Goal: Information Seeking & Learning: Learn about a topic

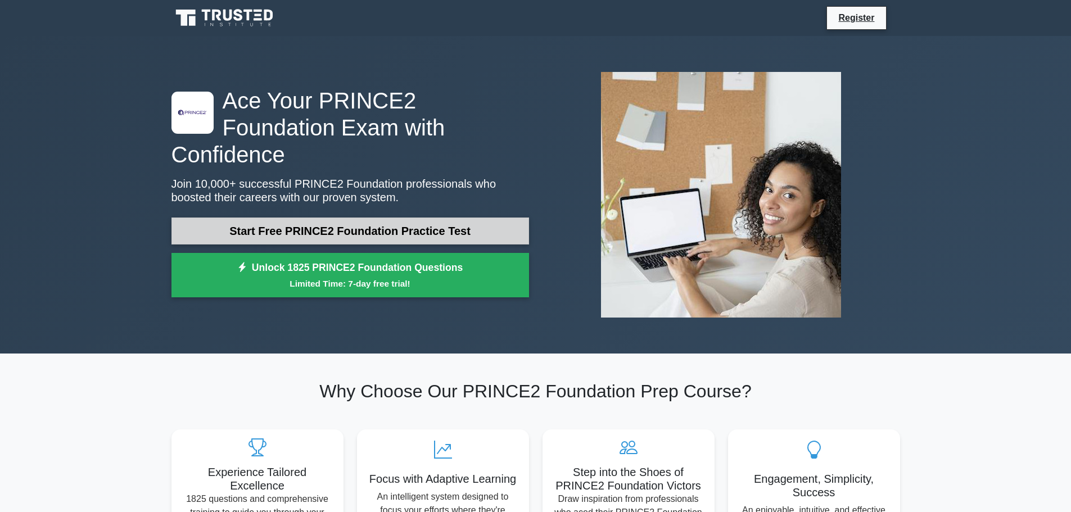
click at [453, 223] on link "Start Free PRINCE2 Foundation Practice Test" at bounding box center [350, 231] width 358 height 27
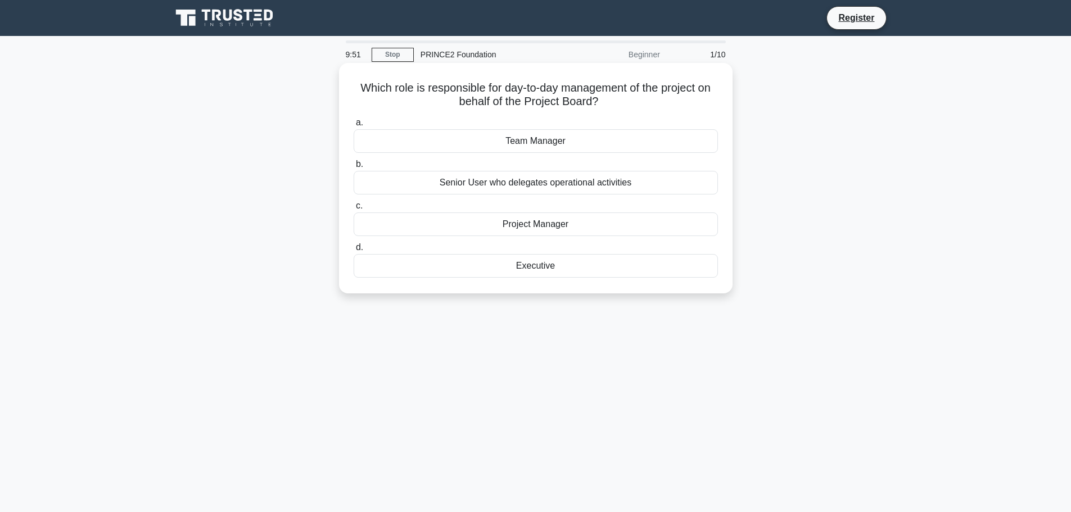
click at [540, 228] on div "Project Manager" at bounding box center [536, 225] width 364 height 24
click at [354, 210] on input "c. Project Manager" at bounding box center [354, 205] width 0 height 7
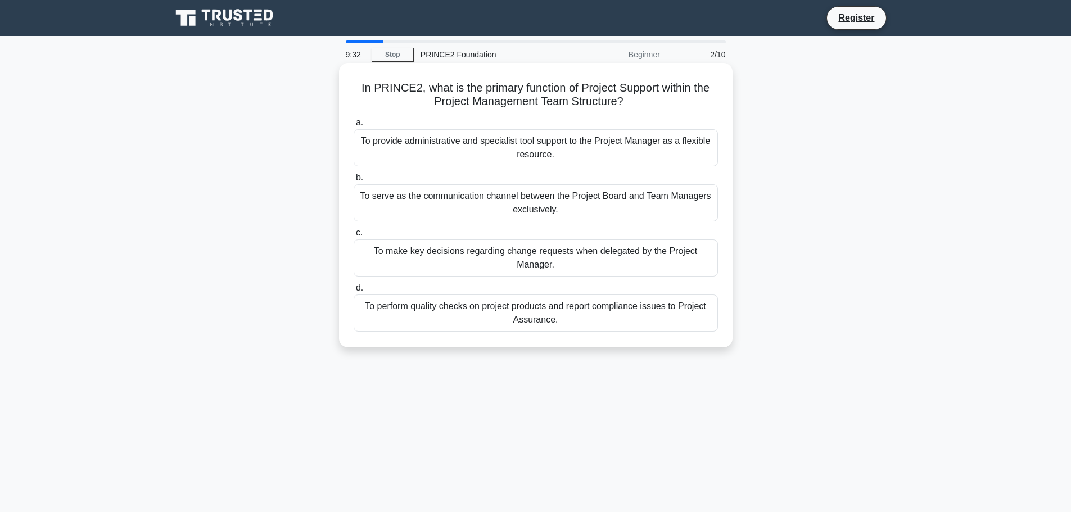
click at [492, 147] on div "To provide administrative and specialist tool support to the Project Manager as…" at bounding box center [536, 147] width 364 height 37
click at [354, 126] on input "a. To provide administrative and specialist tool support to the Project Manager…" at bounding box center [354, 122] width 0 height 7
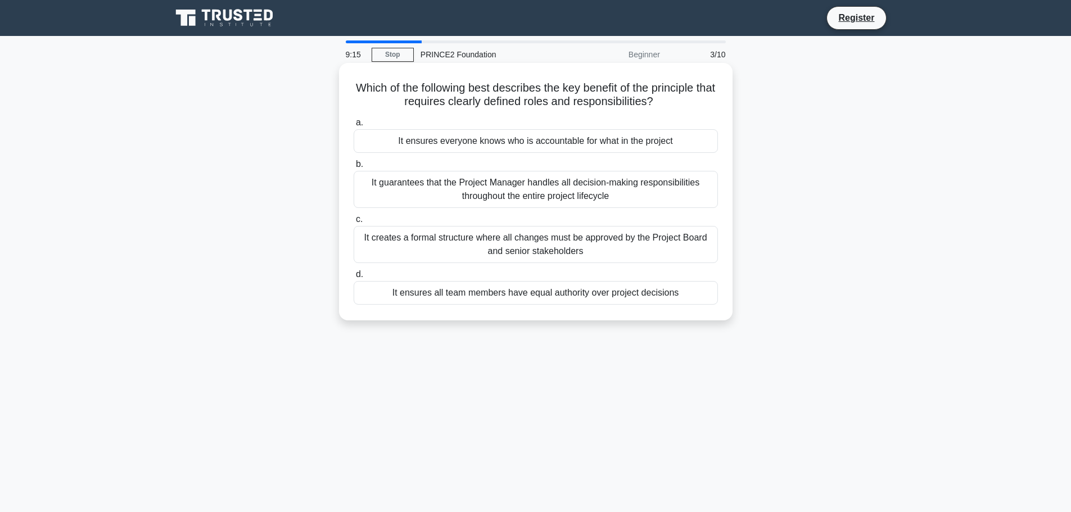
click at [532, 143] on div "It ensures everyone knows who is accountable for what in the project" at bounding box center [536, 141] width 364 height 24
click at [354, 126] on input "a. It ensures everyone knows who is accountable for what in the project" at bounding box center [354, 122] width 0 height 7
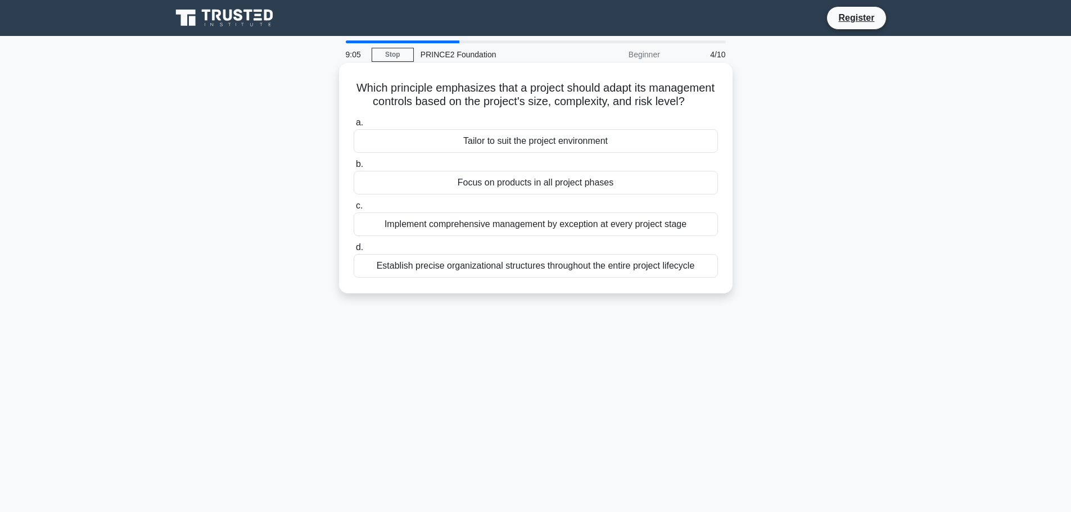
click at [543, 153] on div "Tailor to suit the project environment" at bounding box center [536, 141] width 364 height 24
click at [354, 126] on input "a. Tailor to suit the project environment" at bounding box center [354, 122] width 0 height 7
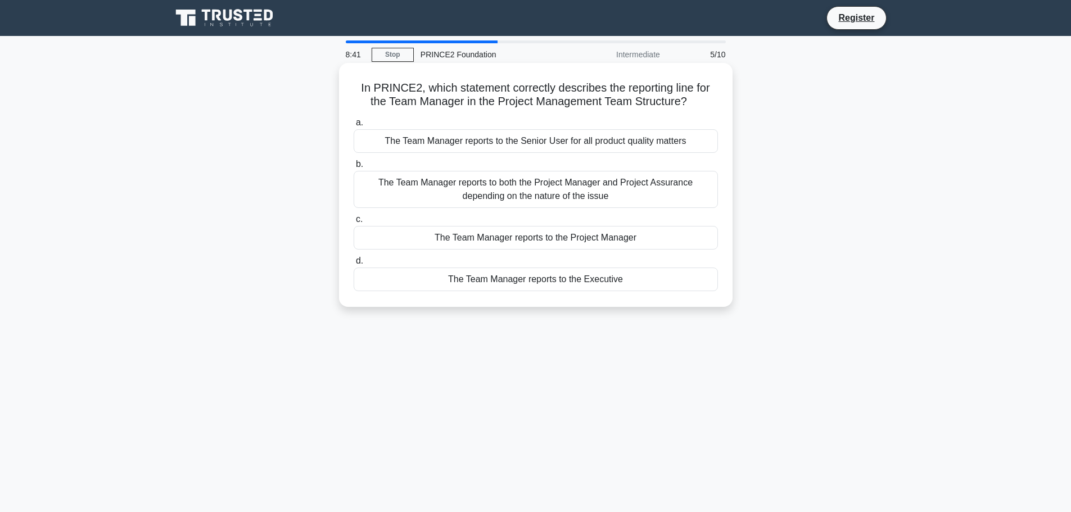
click at [586, 240] on div "The Team Manager reports to the Project Manager" at bounding box center [536, 238] width 364 height 24
click at [354, 223] on input "c. The Team Manager reports to the Project Manager" at bounding box center [354, 219] width 0 height 7
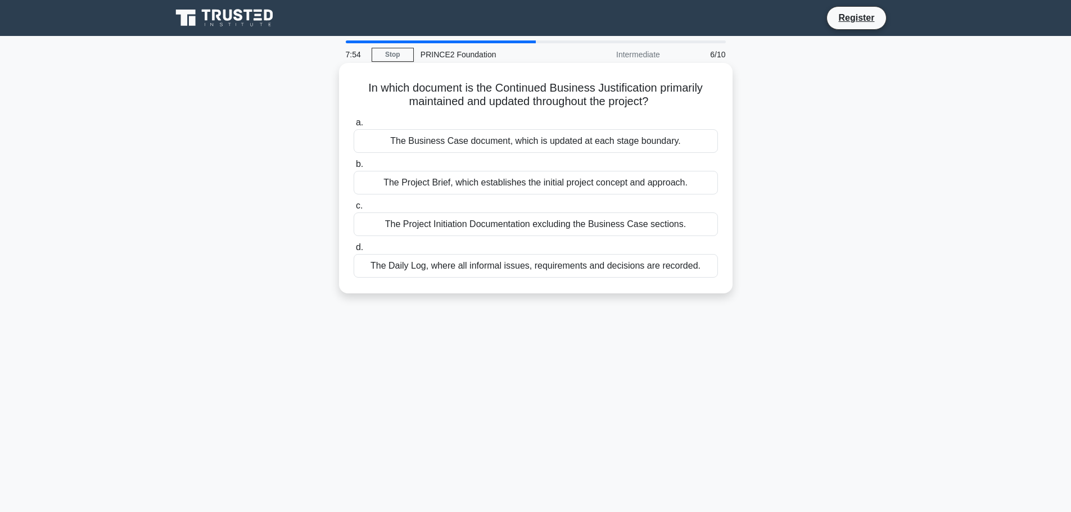
click at [603, 269] on div "The Daily Log, where all informal issues, requirements and decisions are record…" at bounding box center [536, 266] width 364 height 24
click at [354, 251] on input "d. The Daily Log, where all informal issues, requirements and decisions are rec…" at bounding box center [354, 247] width 0 height 7
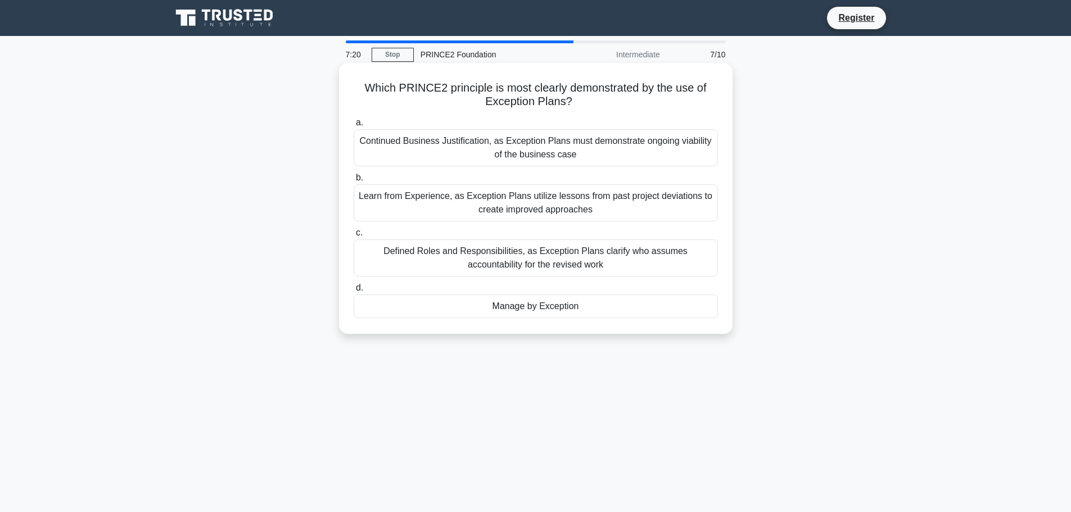
click at [535, 307] on div "Manage by Exception" at bounding box center [536, 307] width 364 height 24
click at [354, 292] on input "d. Manage by Exception" at bounding box center [354, 287] width 0 height 7
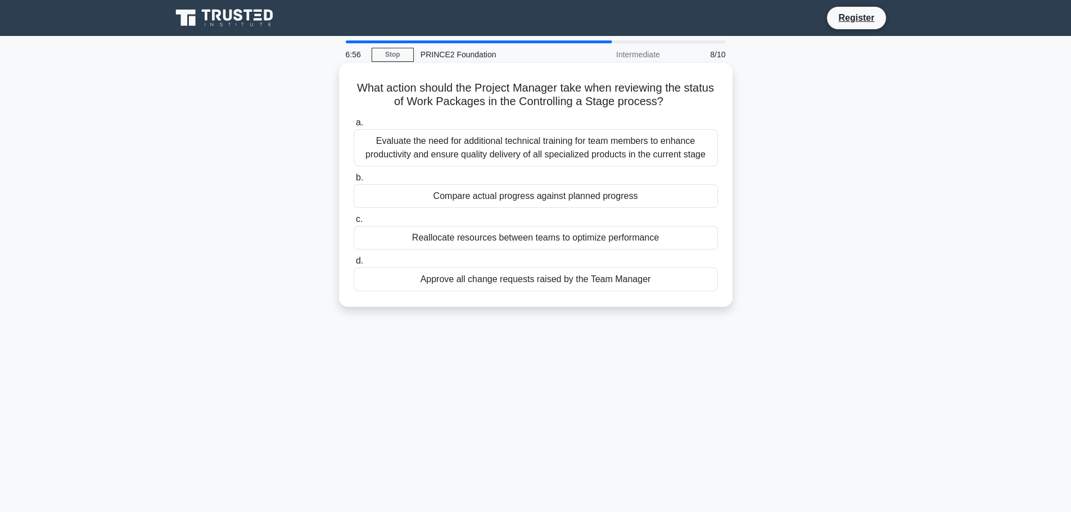
click at [534, 200] on div "Compare actual progress against planned progress" at bounding box center [536, 196] width 364 height 24
click at [354, 182] on input "b. Compare actual progress against planned progress" at bounding box center [354, 177] width 0 height 7
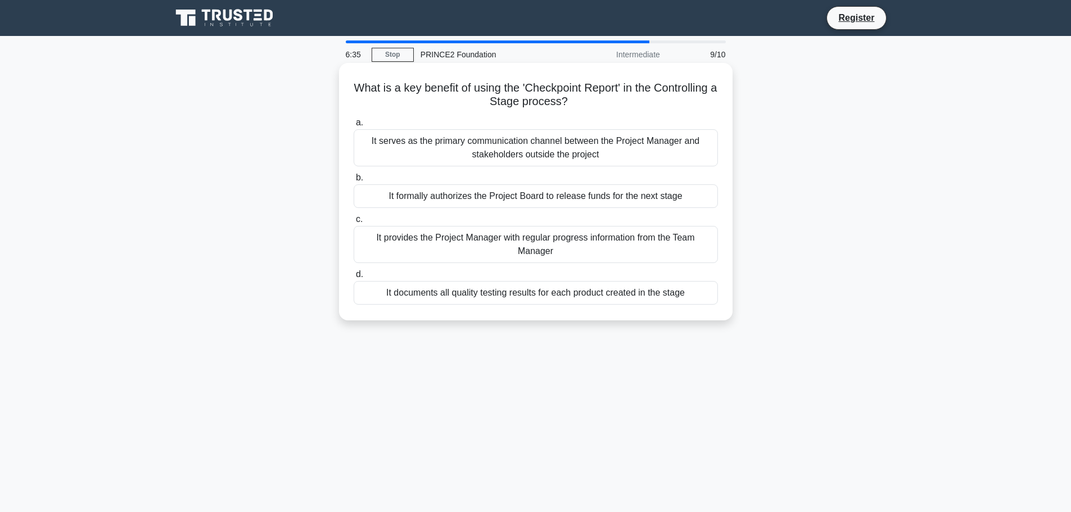
click at [552, 248] on div "It provides the Project Manager with regular progress information from the Team…" at bounding box center [536, 244] width 364 height 37
click at [354, 223] on input "c. It provides the Project Manager with regular progress information from the T…" at bounding box center [354, 219] width 0 height 7
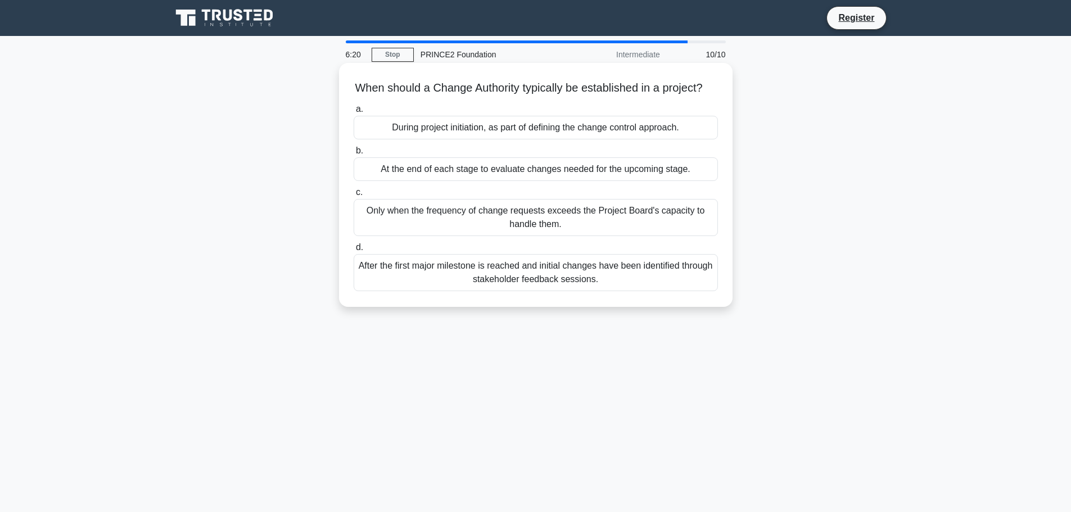
click at [522, 139] on div "During project initiation, as part of defining the change control approach." at bounding box center [536, 128] width 364 height 24
click at [354, 113] on input "a. During project initiation, as part of defining the change control approach." at bounding box center [354, 109] width 0 height 7
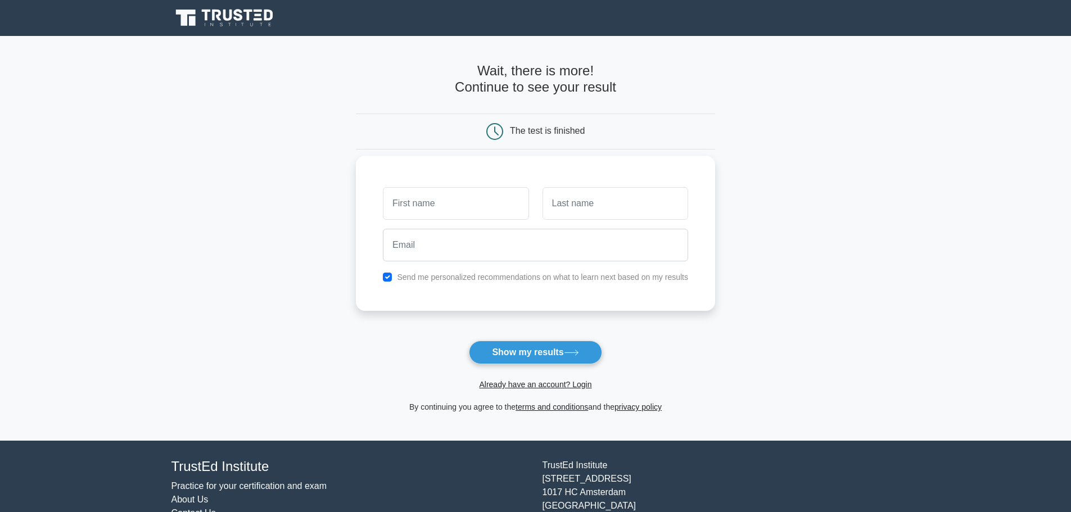
type input "A"
type input "I"
click at [524, 359] on button "Show my results" at bounding box center [535, 353] width 133 height 24
click at [387, 278] on input "checkbox" at bounding box center [387, 277] width 9 height 9
checkbox input "false"
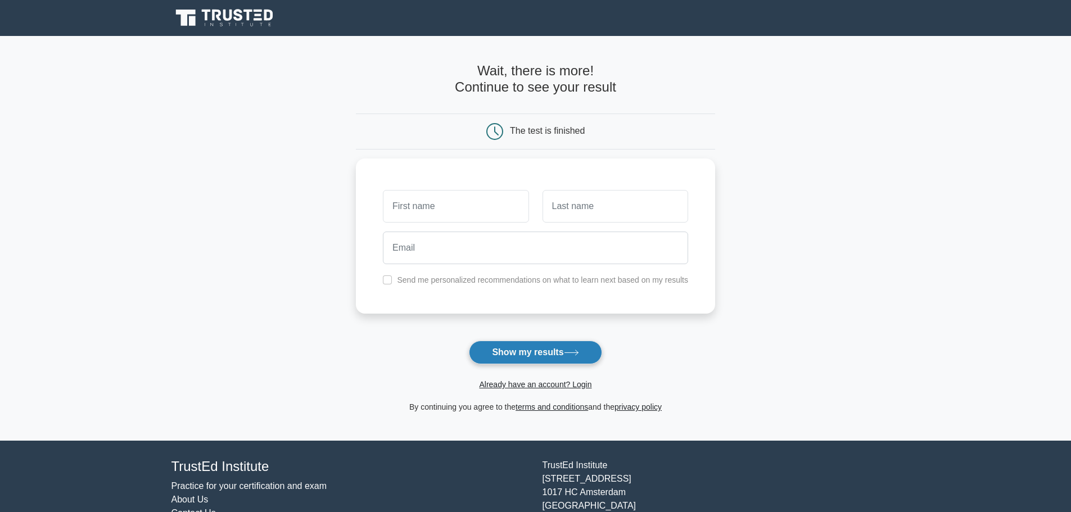
click at [525, 354] on button "Show my results" at bounding box center [535, 353] width 133 height 24
type input "[PERSON_NAME]"
click at [512, 359] on button "Show my results" at bounding box center [535, 353] width 133 height 24
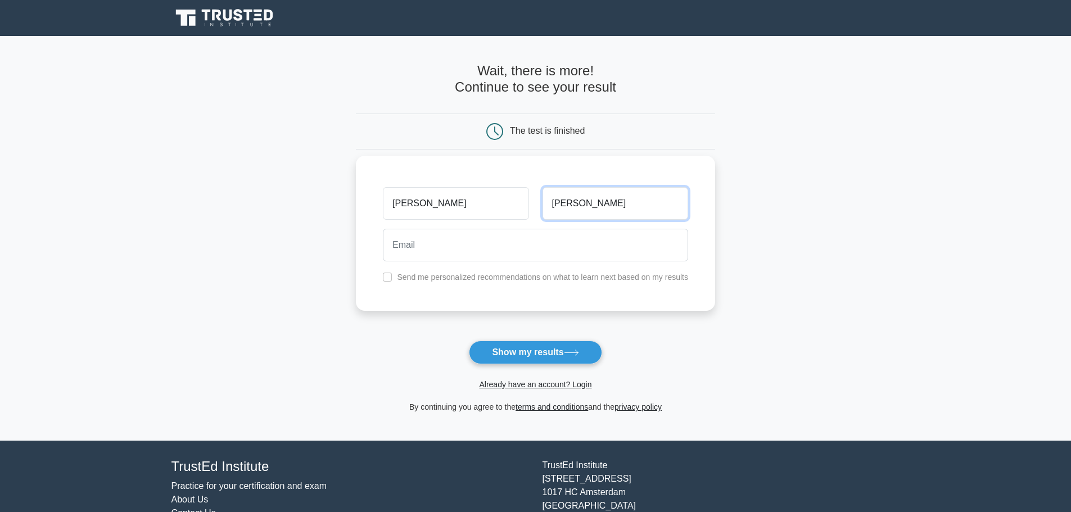
type input "[PERSON_NAME]"
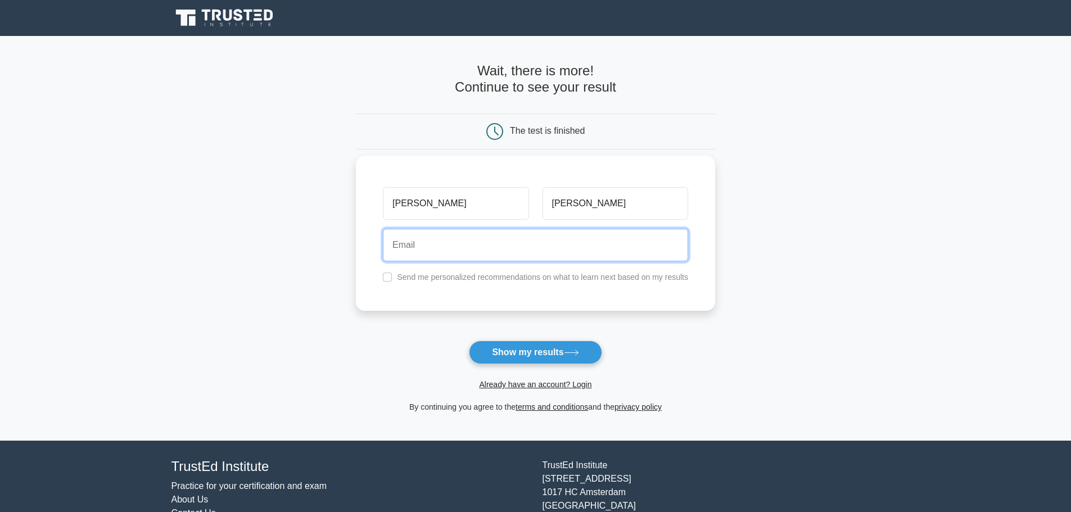
click at [485, 245] on input "email" at bounding box center [535, 245] width 305 height 33
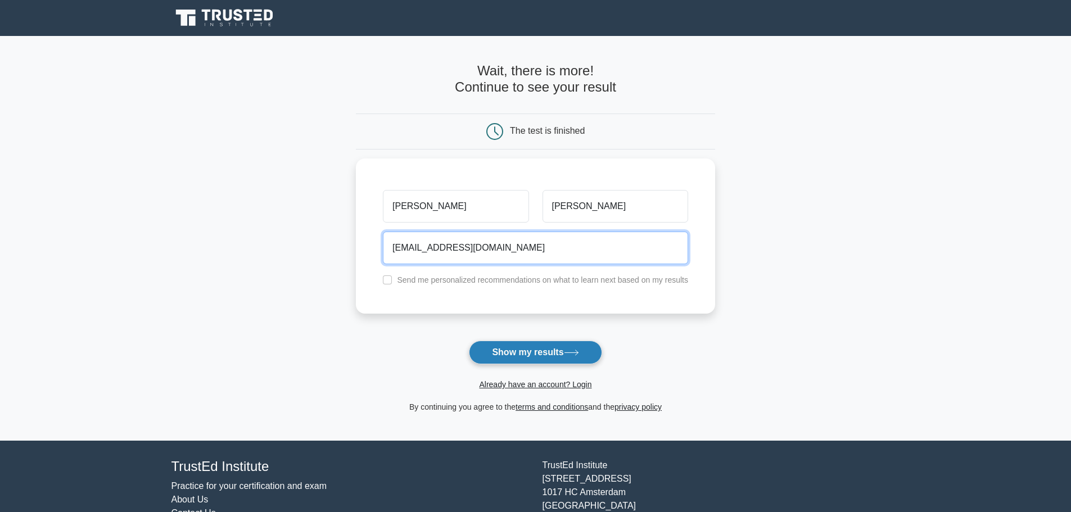
type input "[EMAIL_ADDRESS][DOMAIN_NAME]"
click at [539, 355] on button "Show my results" at bounding box center [535, 353] width 133 height 24
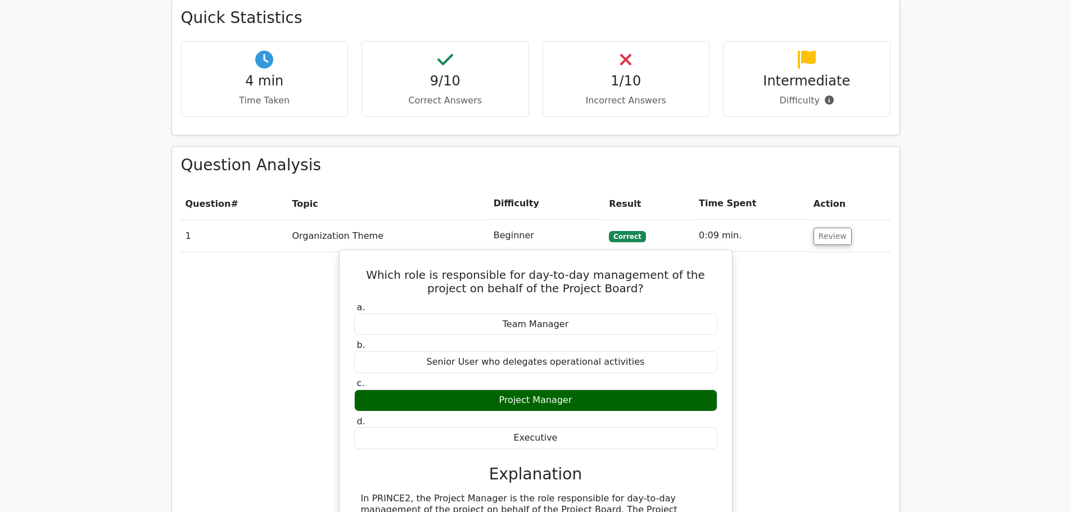
scroll to position [652, 0]
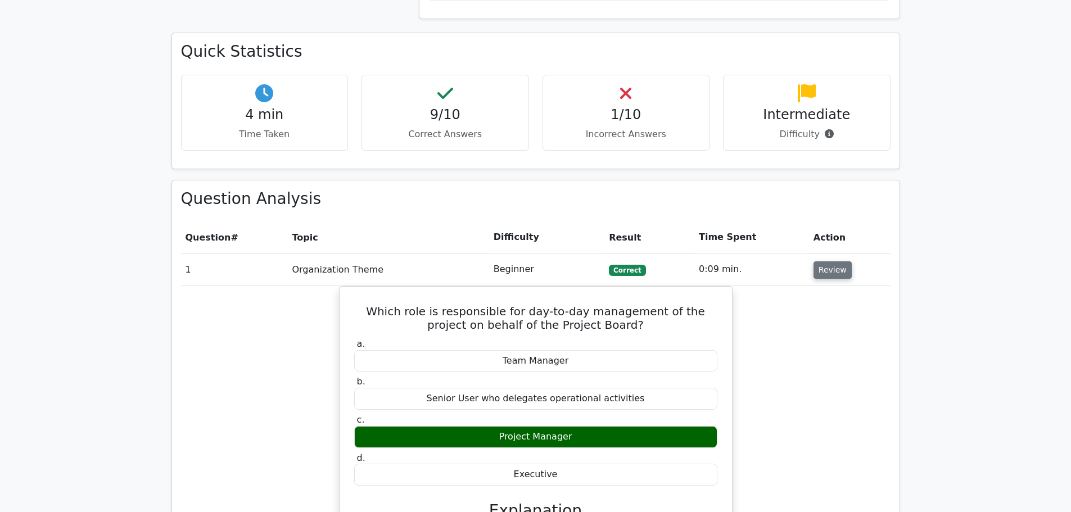
click at [829, 261] on button "Review" at bounding box center [833, 269] width 38 height 17
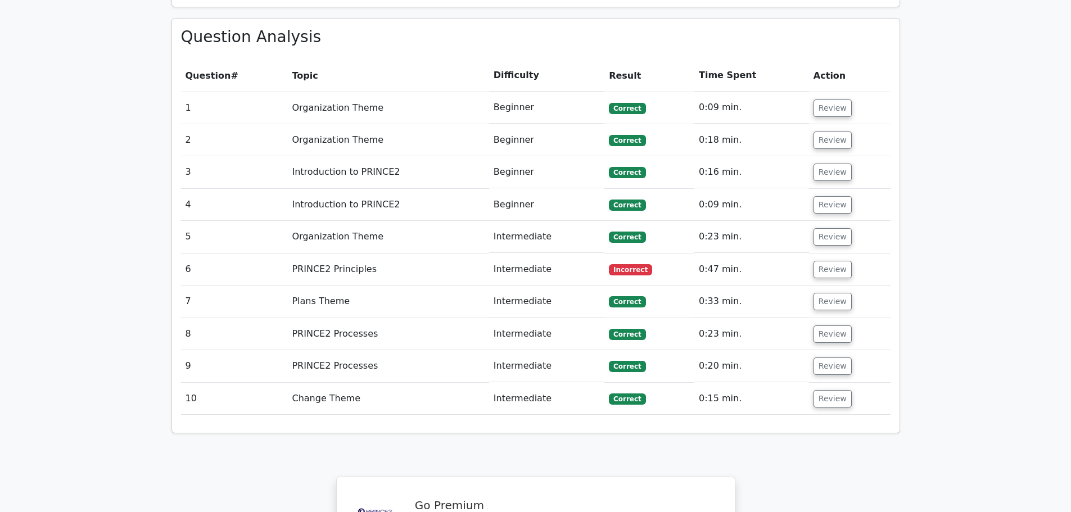
scroll to position [821, 0]
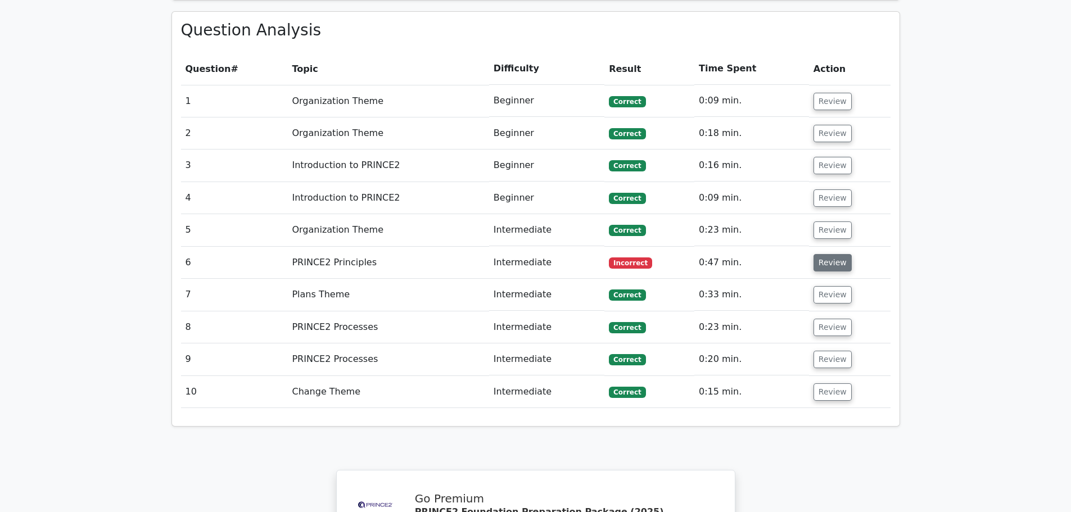
click at [832, 254] on button "Review" at bounding box center [833, 262] width 38 height 17
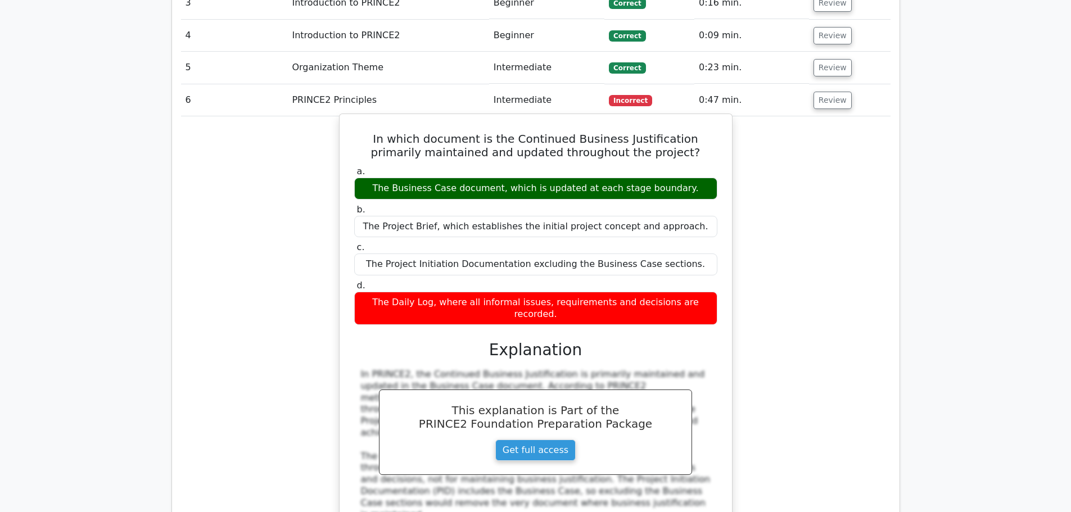
scroll to position [933, 0]
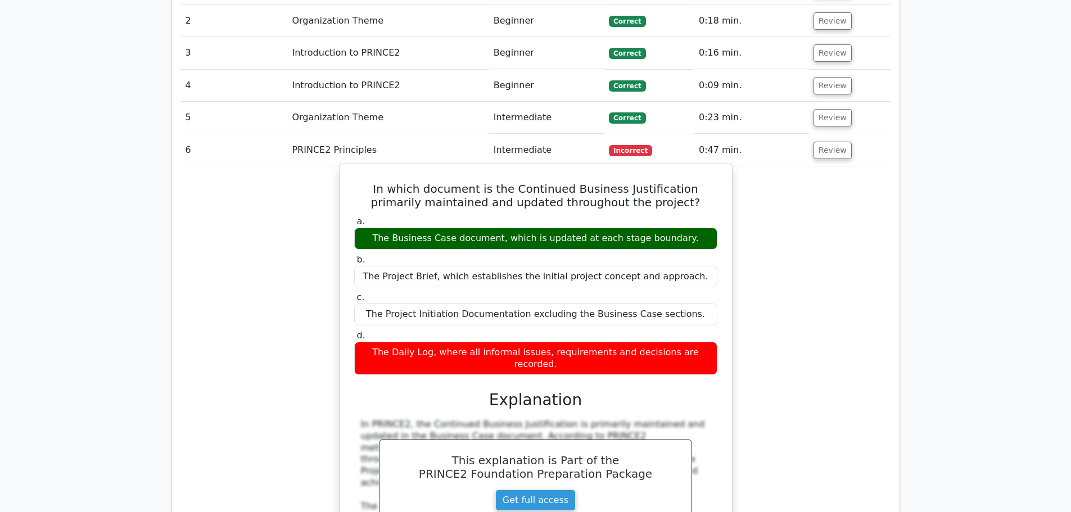
click at [577, 228] on div "The Business Case document, which is updated at each stage boundary." at bounding box center [535, 239] width 363 height 22
